Goal: Task Accomplishment & Management: Manage account settings

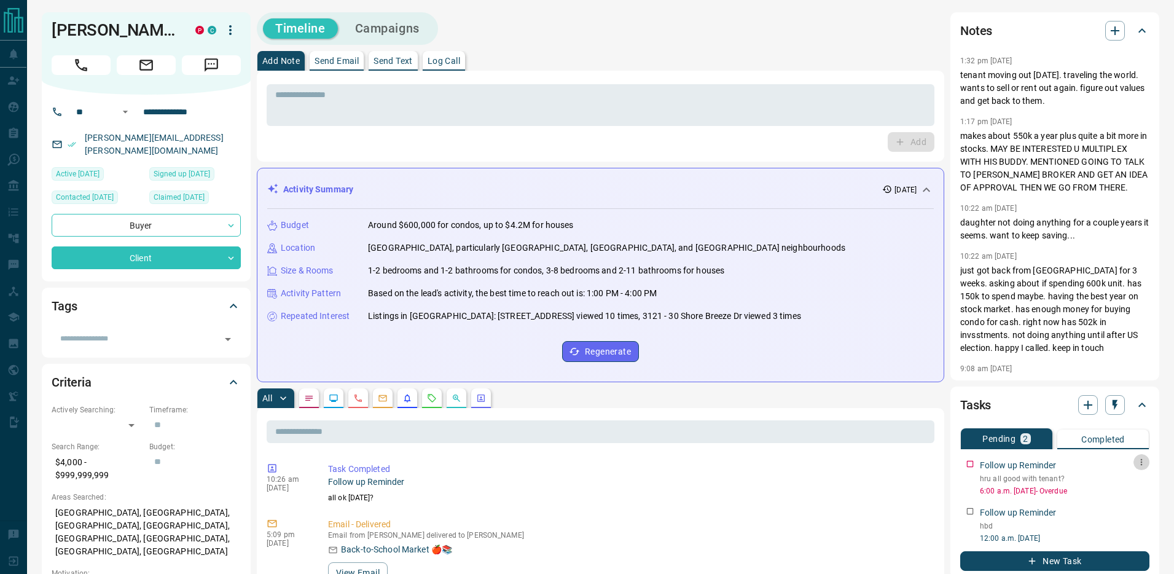
click at [1139, 461] on icon "button" at bounding box center [1142, 462] width 10 height 10
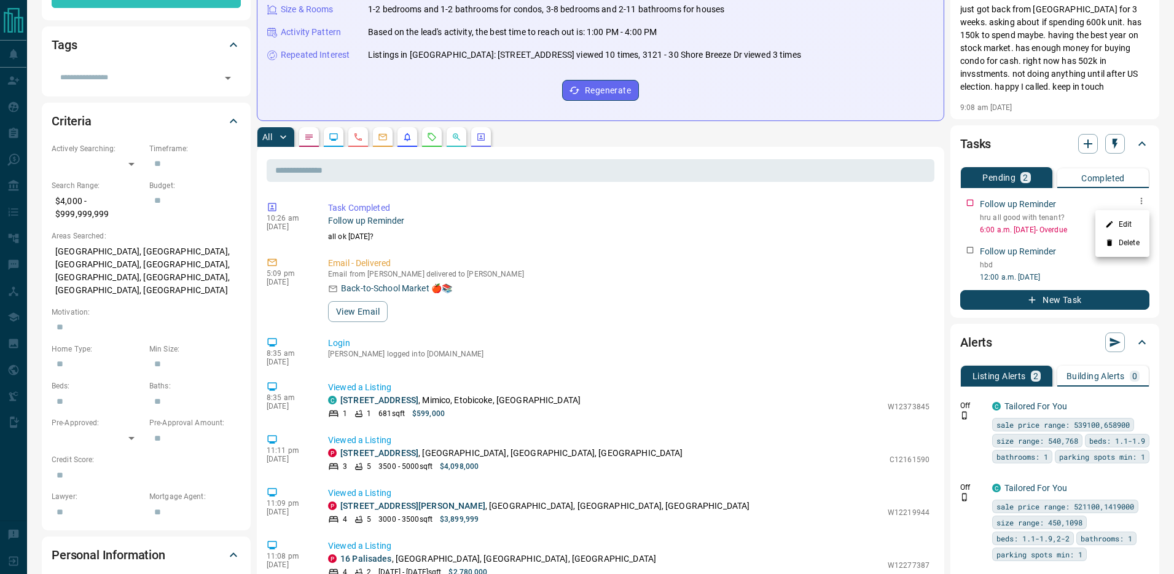
click at [1136, 199] on div at bounding box center [587, 287] width 1174 height 574
click at [1142, 199] on icon "button" at bounding box center [1142, 201] width 10 height 10
click at [1129, 222] on li "Edit" at bounding box center [1123, 224] width 54 height 18
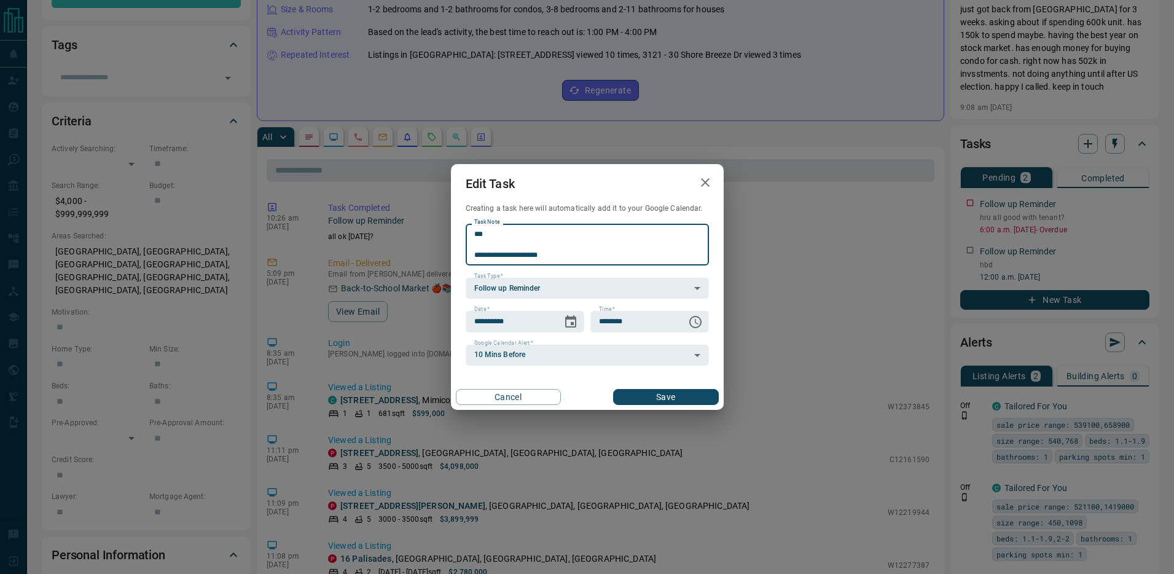
click at [835, 245] on div "**********" at bounding box center [587, 287] width 1174 height 574
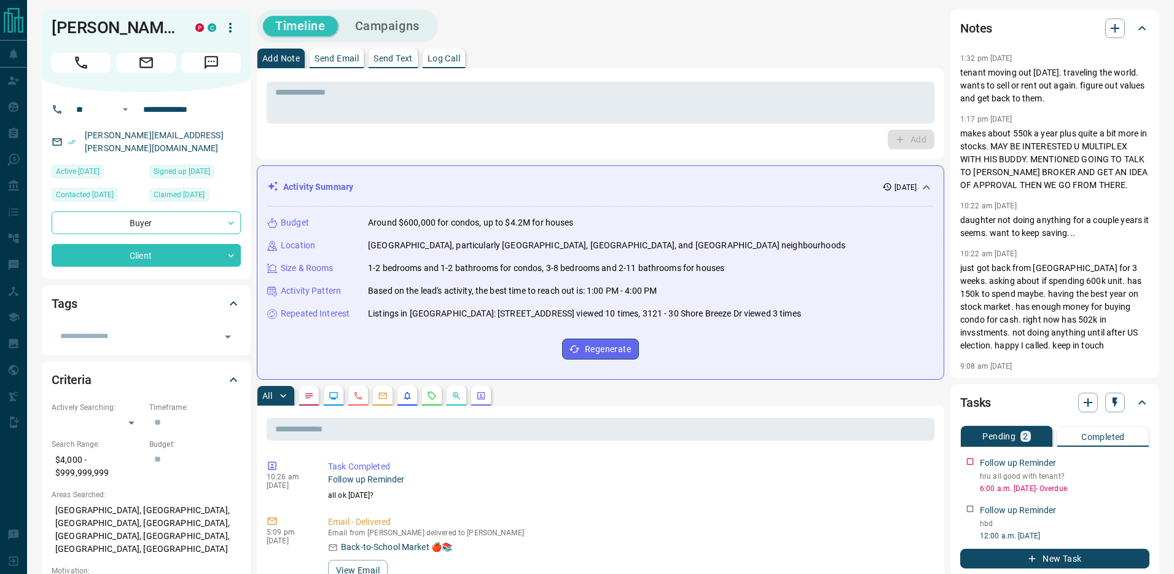
scroll to position [0, 0]
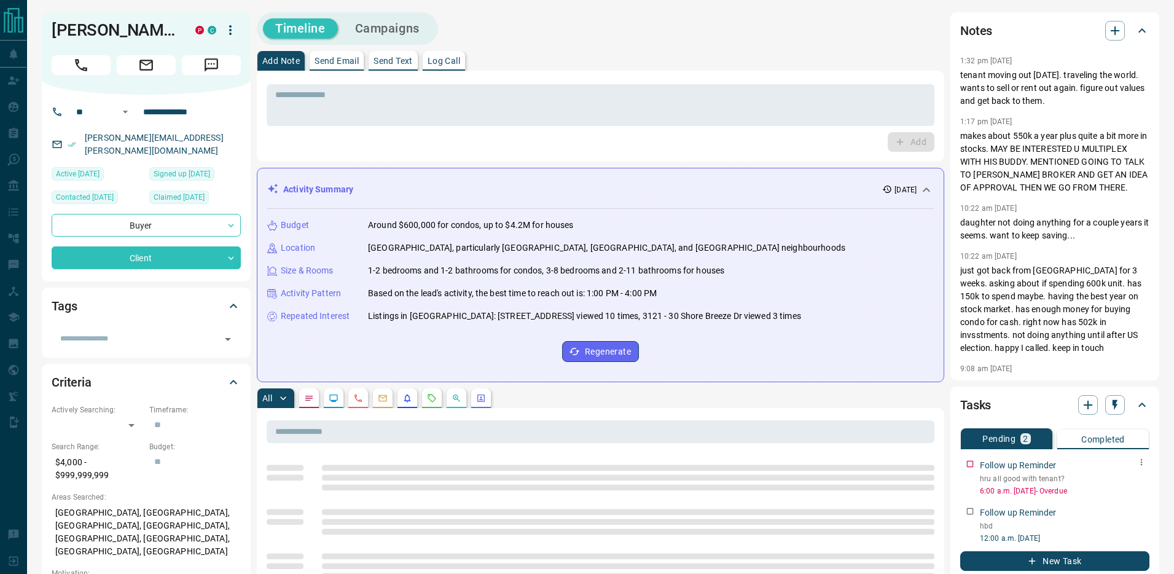
click at [1142, 461] on icon "button" at bounding box center [1142, 462] width 2 height 7
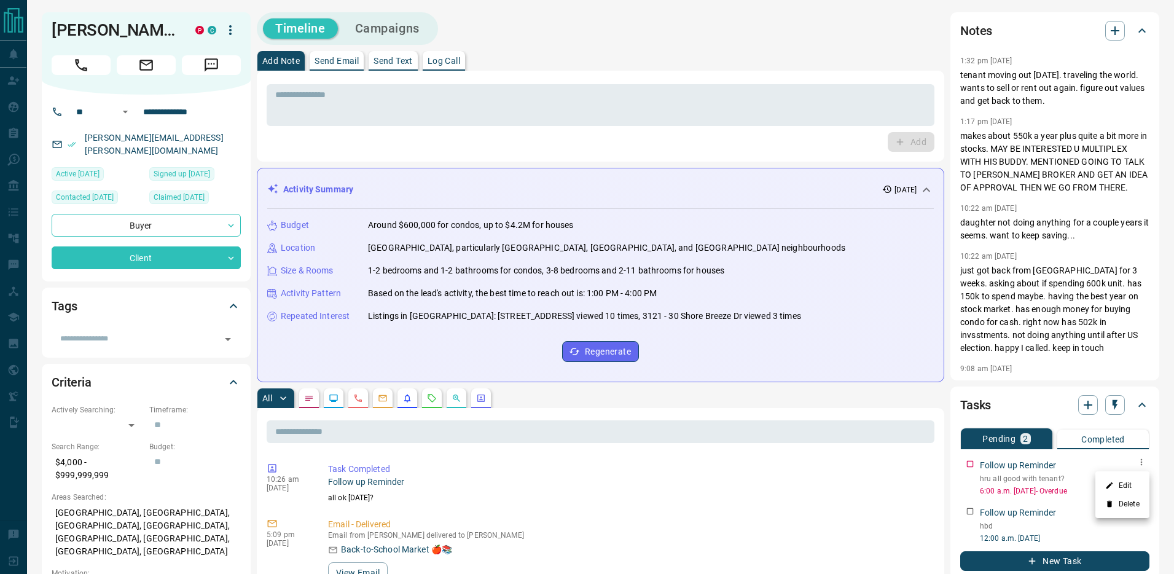
click at [1125, 479] on li "Edit" at bounding box center [1123, 485] width 54 height 18
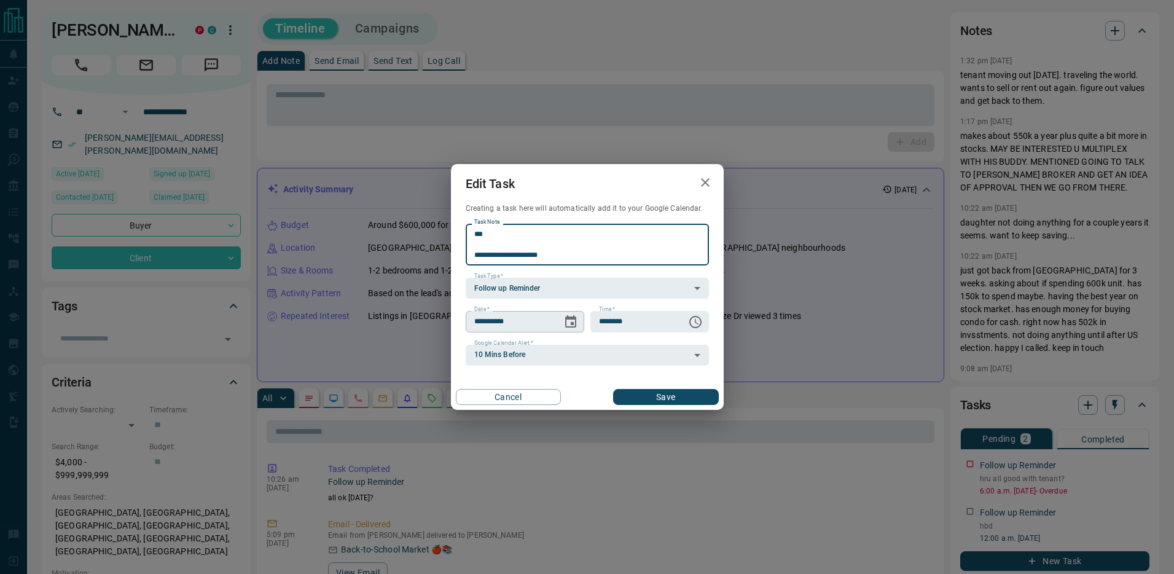
click at [575, 321] on icon "Choose date, selected date is Oct 15, 2025" at bounding box center [570, 322] width 15 height 15
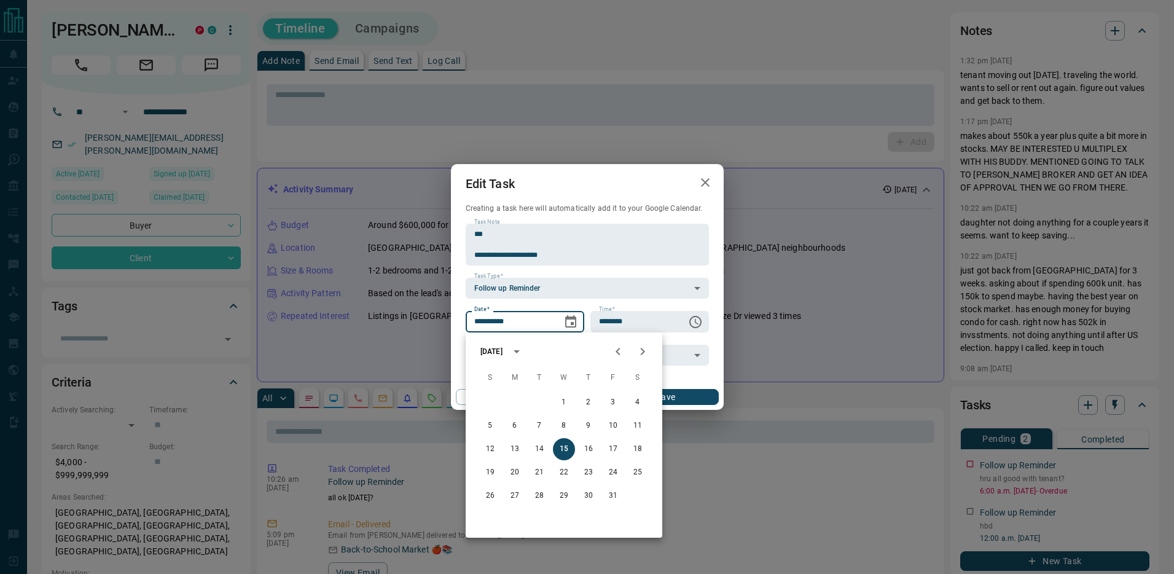
click at [646, 355] on icon "Next month" at bounding box center [642, 351] width 15 height 15
click at [625, 348] on icon "Previous month" at bounding box center [618, 351] width 15 height 15
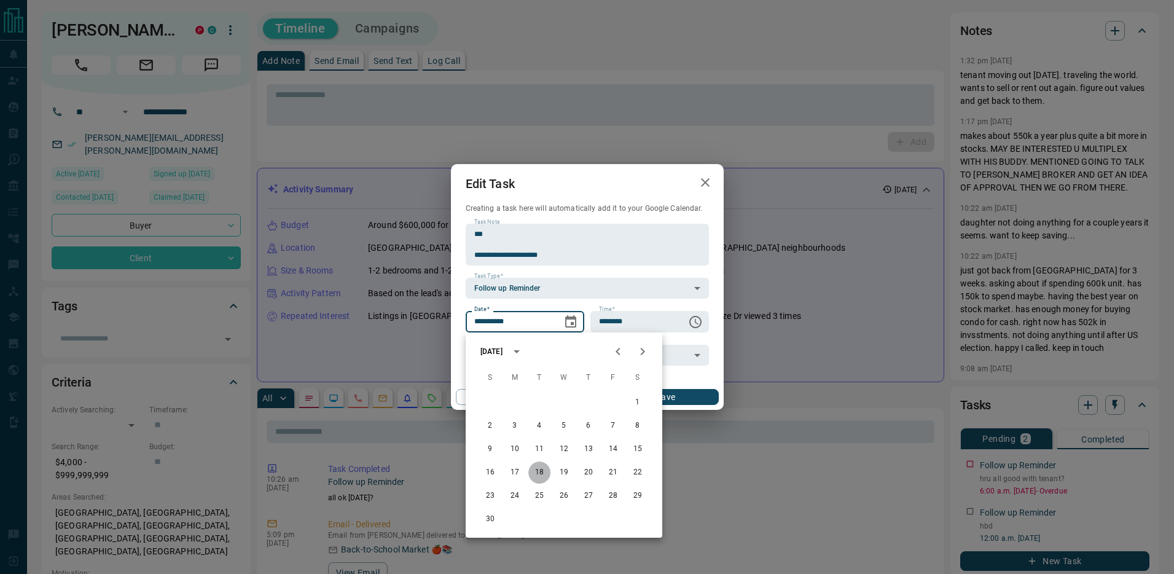
click at [533, 467] on button "18" at bounding box center [539, 472] width 22 height 22
type input "**********"
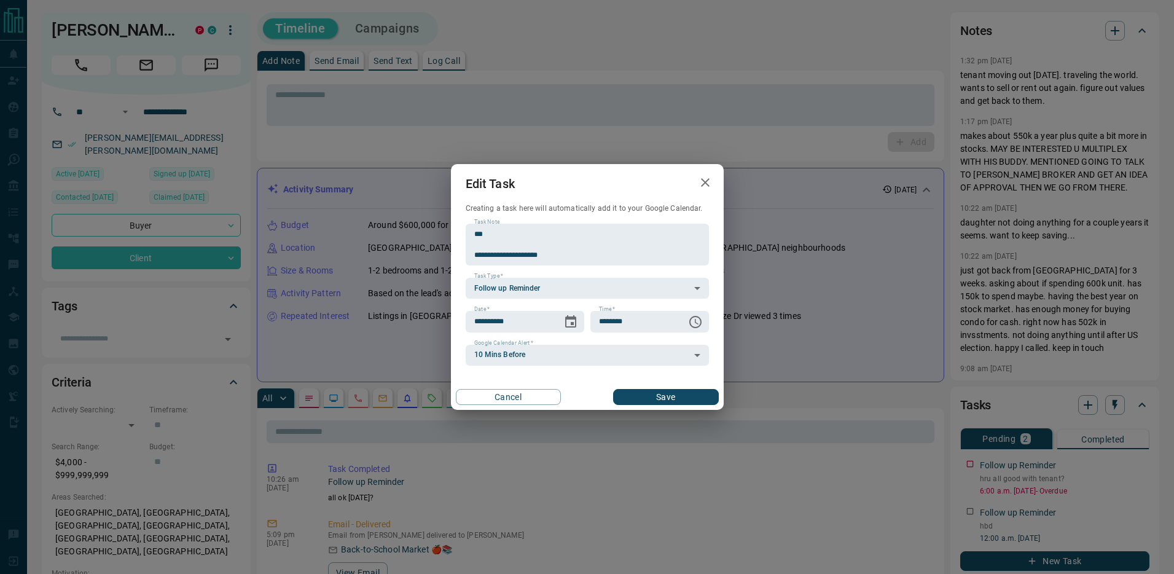
click at [668, 393] on button "Save" at bounding box center [665, 397] width 105 height 16
